Goal: Task Accomplishment & Management: Manage account settings

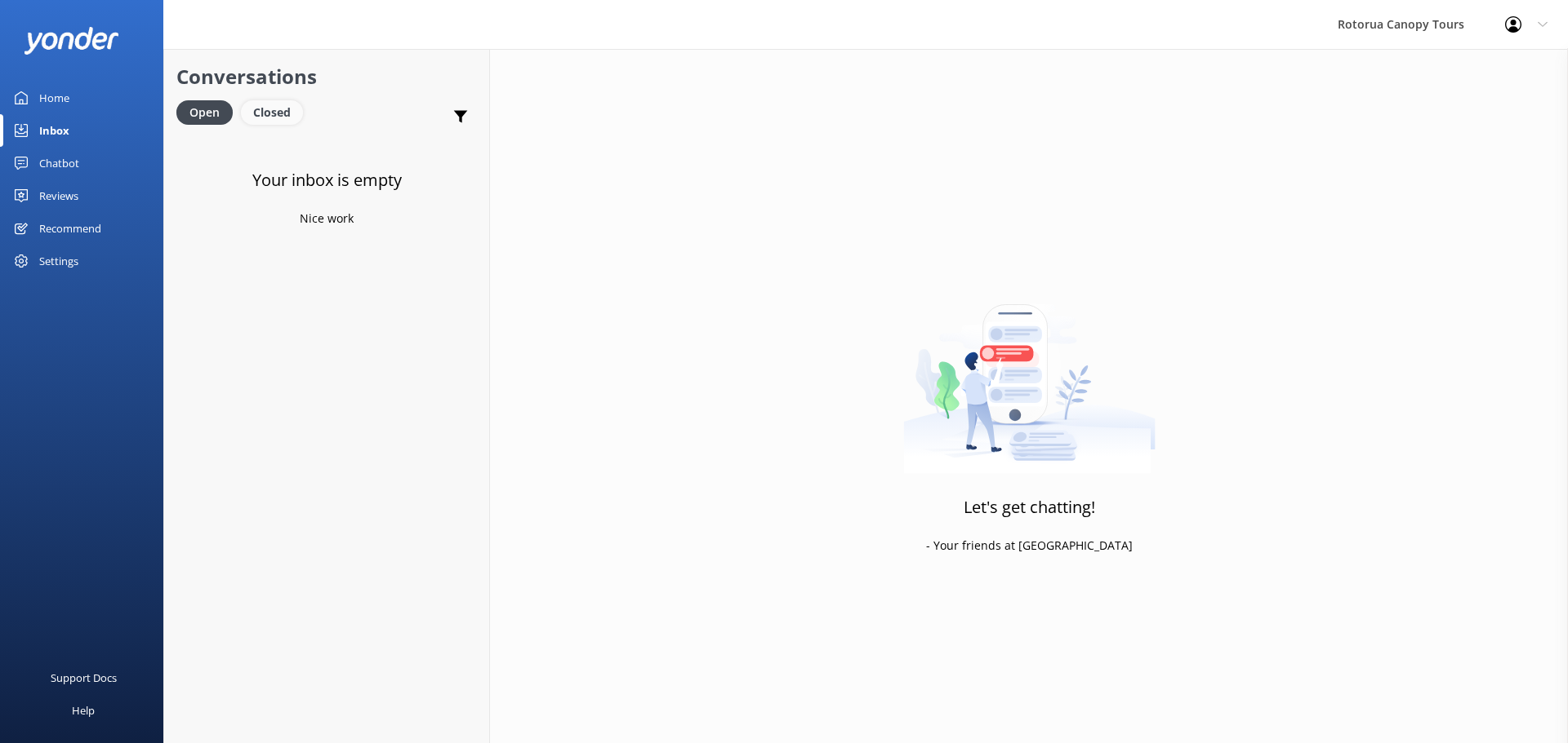
click at [252, 115] on div "Closed" at bounding box center [272, 112] width 62 height 25
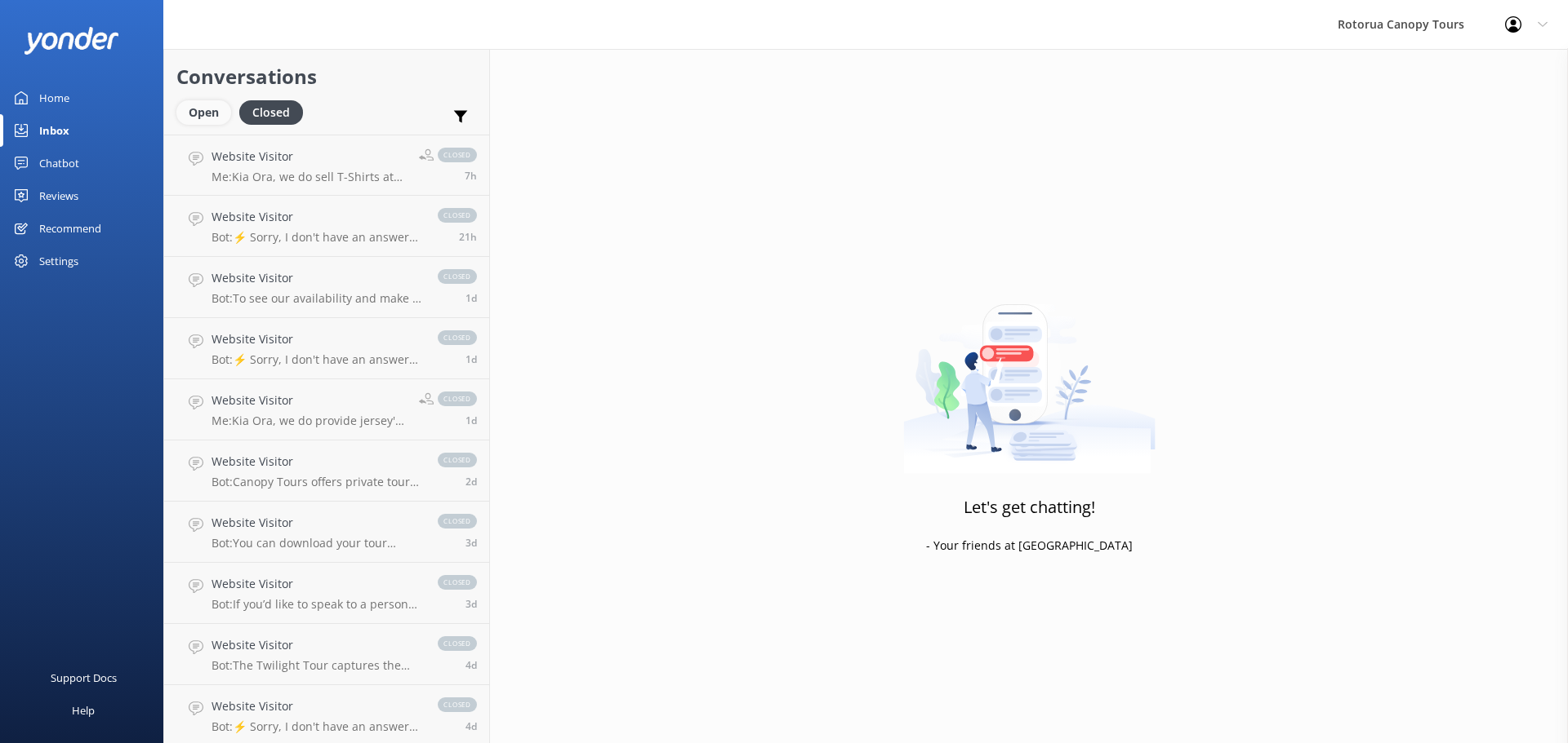
click at [216, 106] on div "Open" at bounding box center [203, 112] width 54 height 25
